Goal: Register for event/course

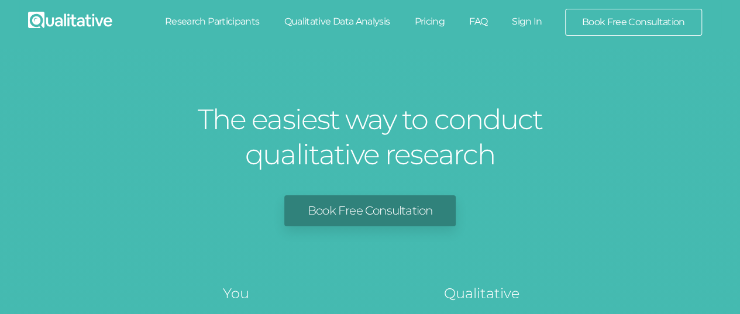
drag, startPoint x: 243, startPoint y: 5, endPoint x: 233, endPoint y: 27, distance: 24.1
click at [243, 5] on nav "Toggle navigation Research Participants Qualitative Data Analysis Pricing FAQ" at bounding box center [370, 19] width 702 height 38
click at [233, 27] on link "Research Participants" at bounding box center [212, 22] width 119 height 26
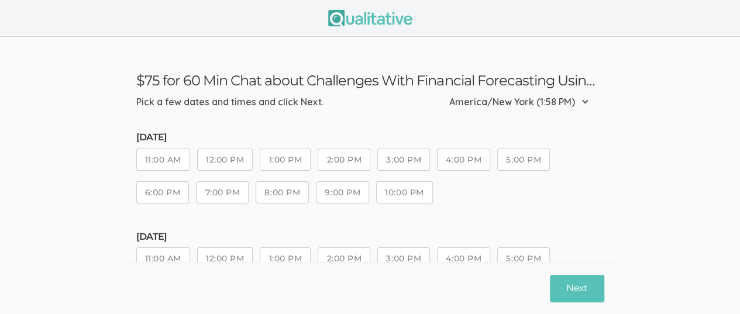
click at [584, 100] on select "Etc/GMT-14 (7:58 AM) Pacific/Kiritimati (7:58 AM) Etc/GMT-13 (6:58 AM) Pacific/…" at bounding box center [522, 102] width 146 height 26
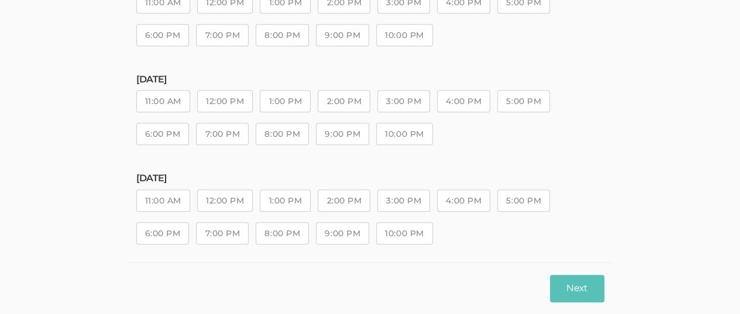
scroll to position [361, 0]
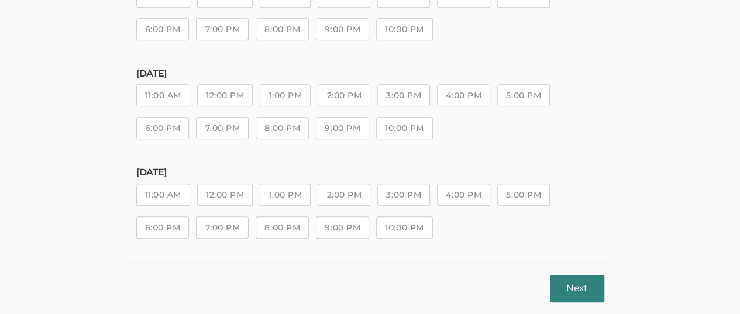
click at [585, 286] on button "Next" at bounding box center [577, 288] width 54 height 27
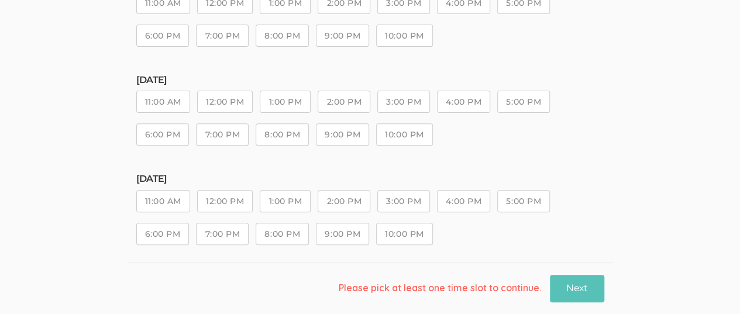
scroll to position [175, 0]
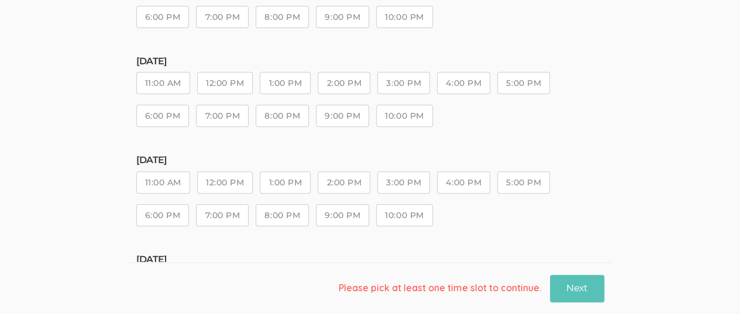
click at [161, 118] on button "6:00 PM" at bounding box center [162, 116] width 53 height 22
click at [158, 213] on button "6:00 PM" at bounding box center [162, 215] width 53 height 22
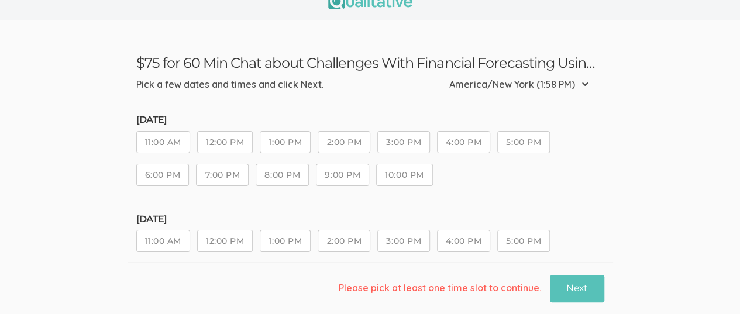
scroll to position [0, 0]
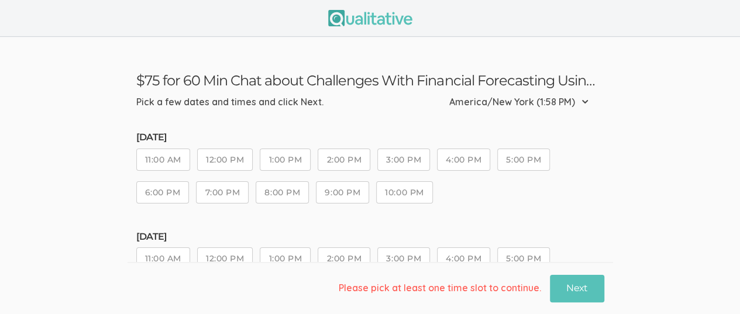
click at [586, 102] on select "Etc/GMT-14 (7:58 AM) Pacific/Kiritimati (7:58 AM) Etc/GMT-13 (6:58 AM) Pacific/…" at bounding box center [522, 102] width 146 height 26
click at [586, 82] on h3 "$75 for 60 Min Chat about Challenges With Financial Forecasting Using Complex D…" at bounding box center [370, 80] width 468 height 17
drag, startPoint x: 605, startPoint y: 82, endPoint x: 120, endPoint y: 71, distance: 484.9
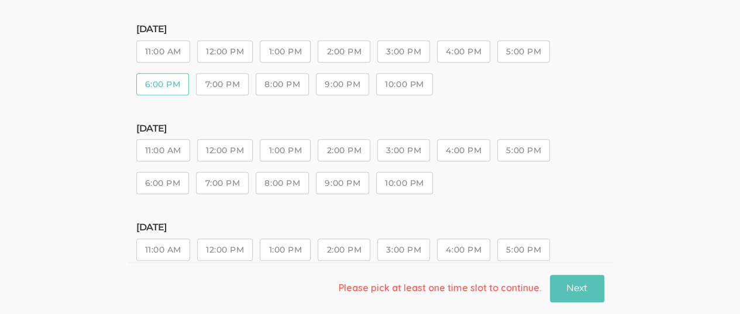
scroll to position [361, 0]
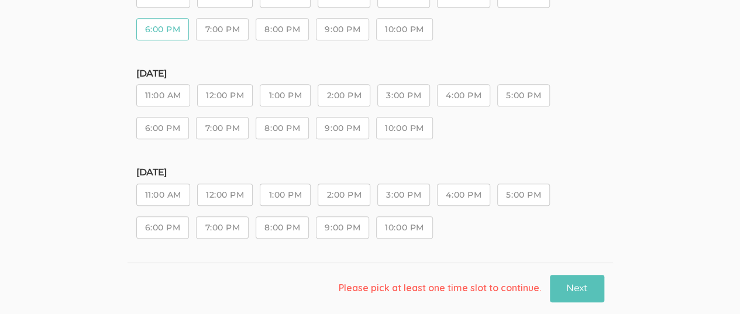
click at [573, 271] on div "Please pick at least one time slot to continue. Next" at bounding box center [369, 288] width 485 height 52
click at [573, 288] on button "Next" at bounding box center [577, 288] width 54 height 27
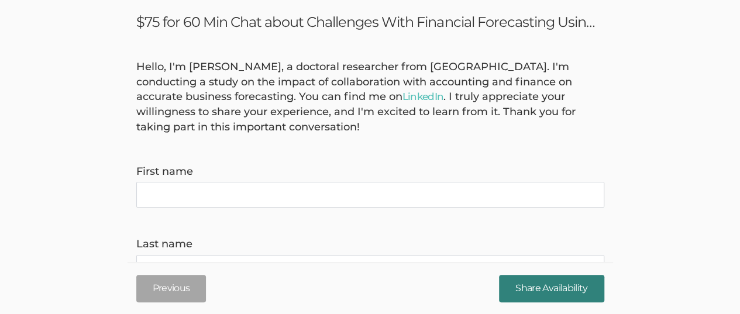
scroll to position [58, 0]
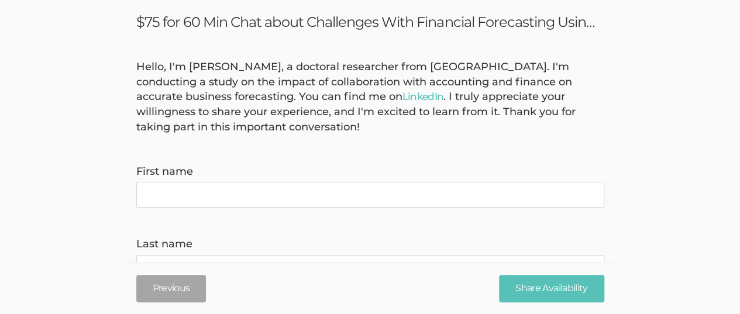
click at [208, 198] on name "First name" at bounding box center [370, 195] width 468 height 26
type name "[PERSON_NAME]"
type invite\) "[EMAIL_ADDRESS][DOMAIN_NAME]"
type time\) "2035618093"
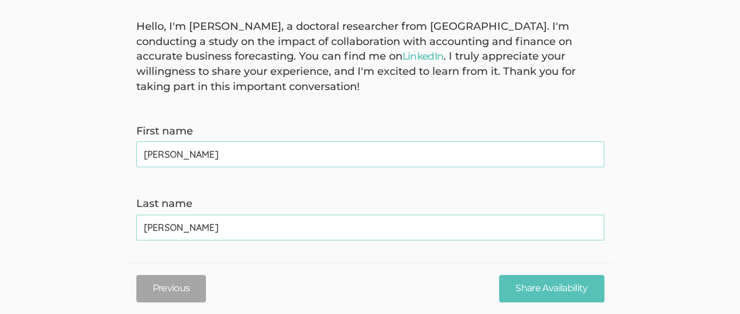
scroll to position [117, 0]
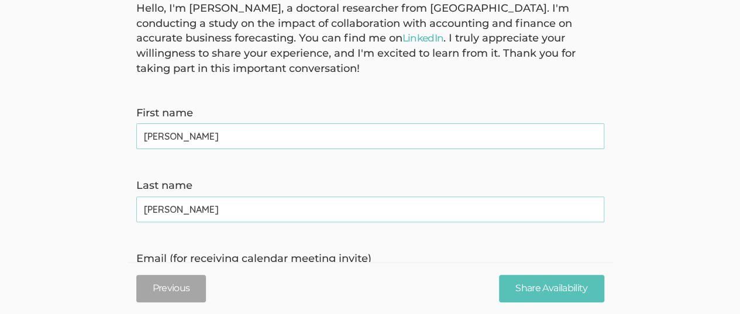
drag, startPoint x: 206, startPoint y: 140, endPoint x: 137, endPoint y: 133, distance: 69.4
click at [137, 133] on name "[PERSON_NAME]" at bounding box center [370, 136] width 468 height 26
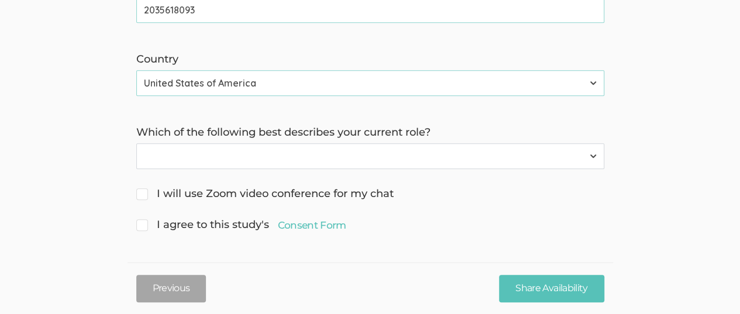
scroll to position [463, 0]
type name "[PERSON_NAME]"
click at [143, 190] on input "I will use Zoom video conference for my chat" at bounding box center [140, 192] width 8 height 8
checkbox input "true"
click at [160, 156] on select "C-Suite Vice President Director Middle Management Front-Line Management Individ…" at bounding box center [370, 155] width 468 height 26
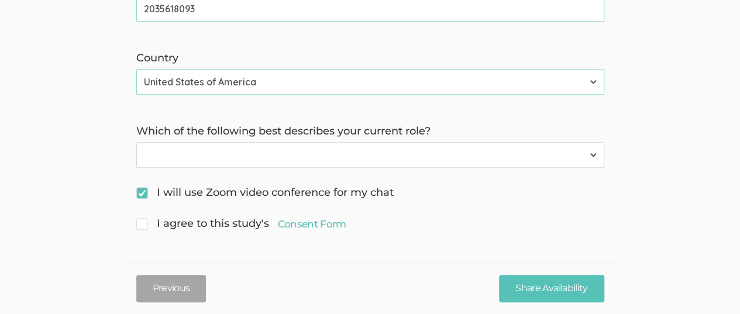
select select "2"
click at [136, 142] on select "C-Suite Vice President Director Middle Management Front-Line Management Individ…" at bounding box center [370, 155] width 468 height 26
click at [139, 227] on span "I agree to this study's Consent Form" at bounding box center [241, 223] width 210 height 15
click at [139, 226] on input "I agree to this study's Consent Form" at bounding box center [140, 223] width 8 height 8
checkbox input "true"
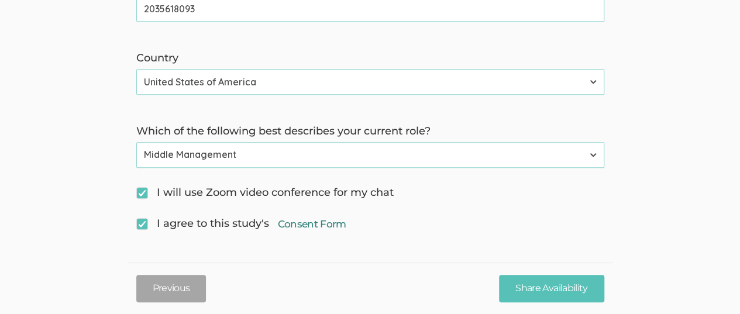
click at [332, 226] on link "Consent Form" at bounding box center [312, 224] width 68 height 14
